Goal: Navigation & Orientation: Understand site structure

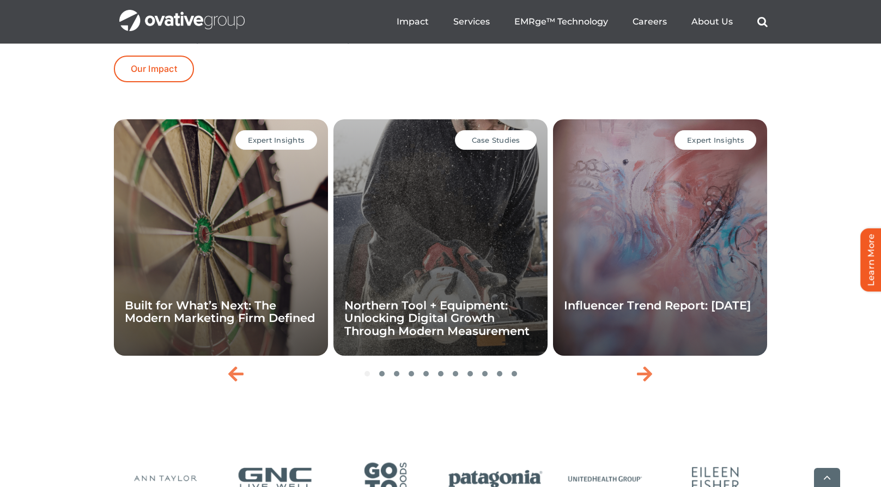
scroll to position [2289, 0]
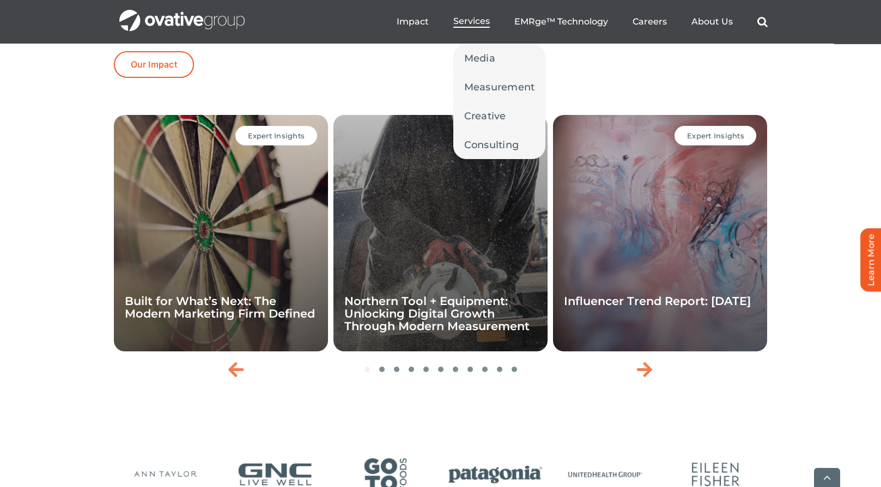
click at [475, 20] on span "Services" at bounding box center [471, 21] width 37 height 11
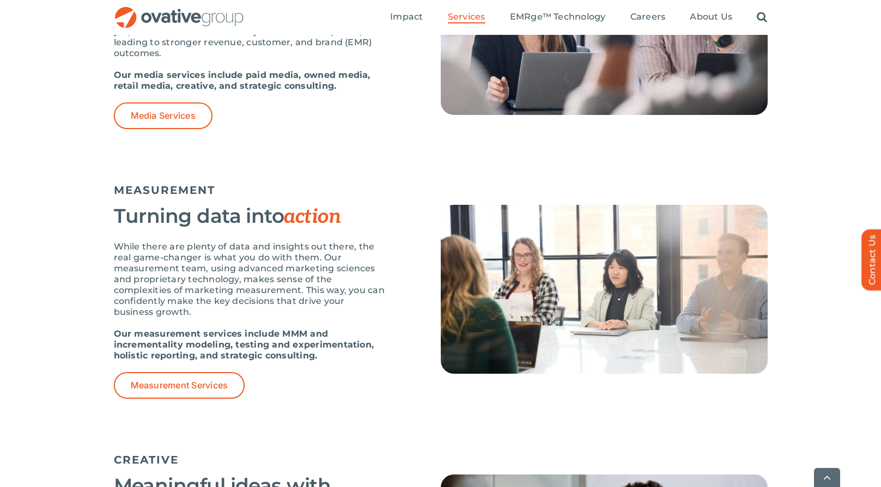
scroll to position [872, 0]
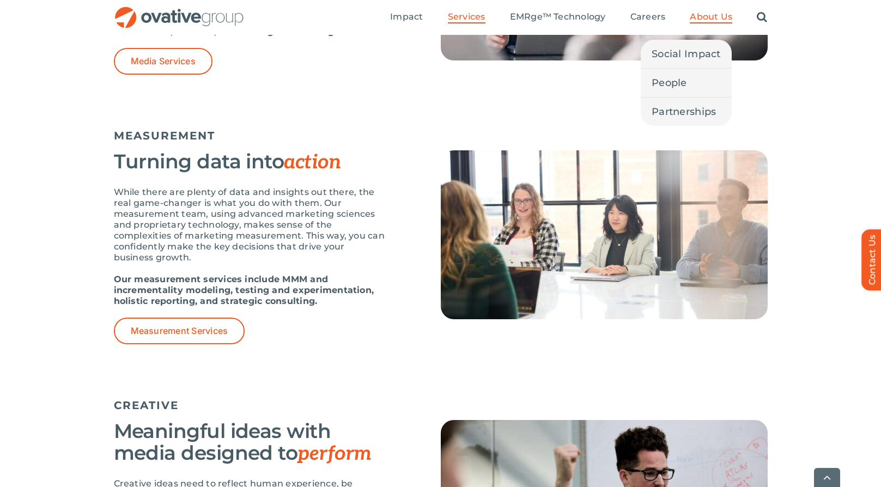
click at [719, 19] on span "About Us" at bounding box center [711, 16] width 43 height 11
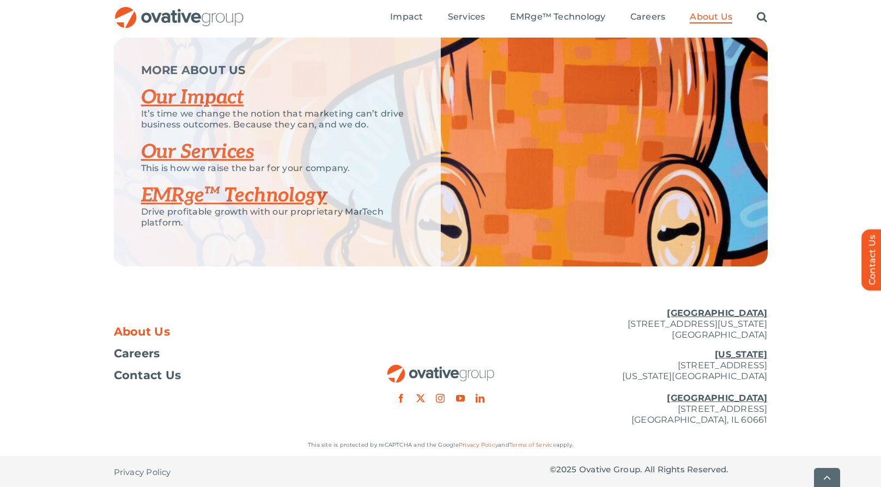
scroll to position [2289, 0]
